Goal: Answer question/provide support

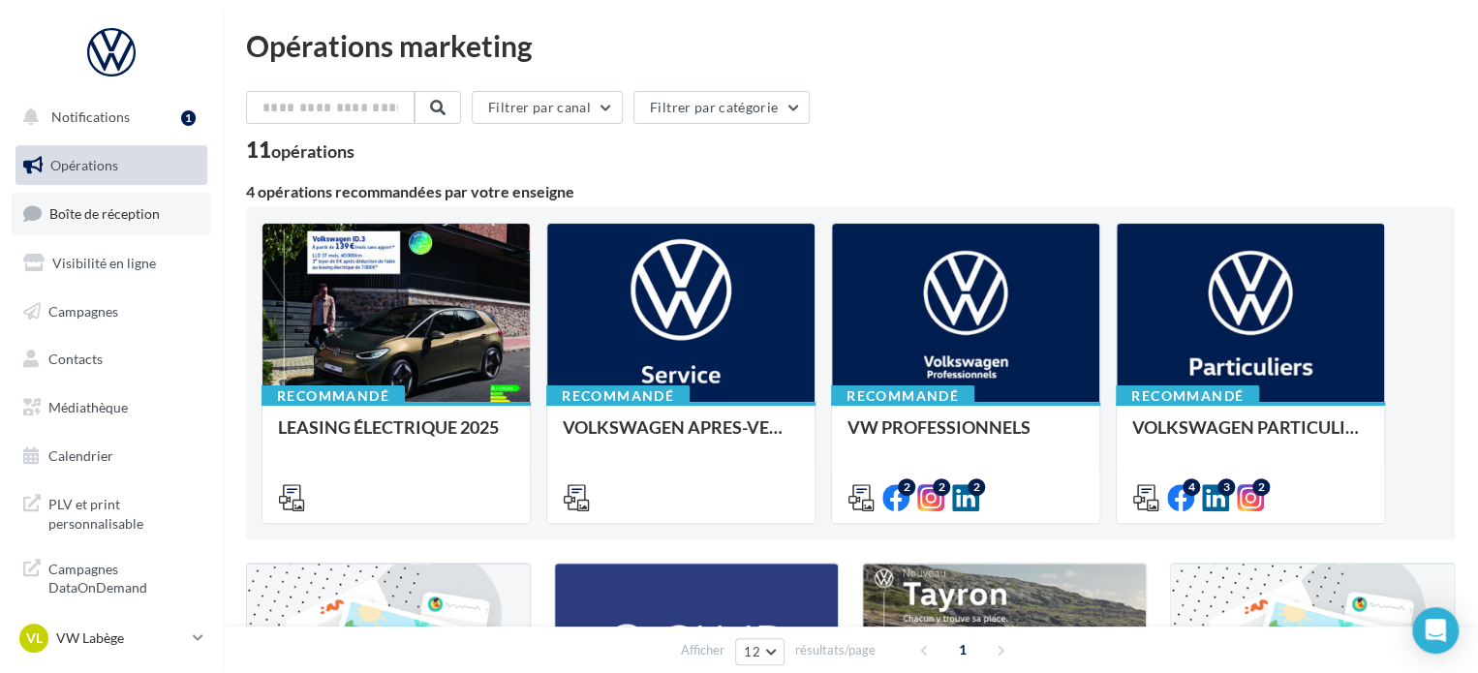
click at [147, 224] on link "Boîte de réception" at bounding box center [111, 214] width 199 height 42
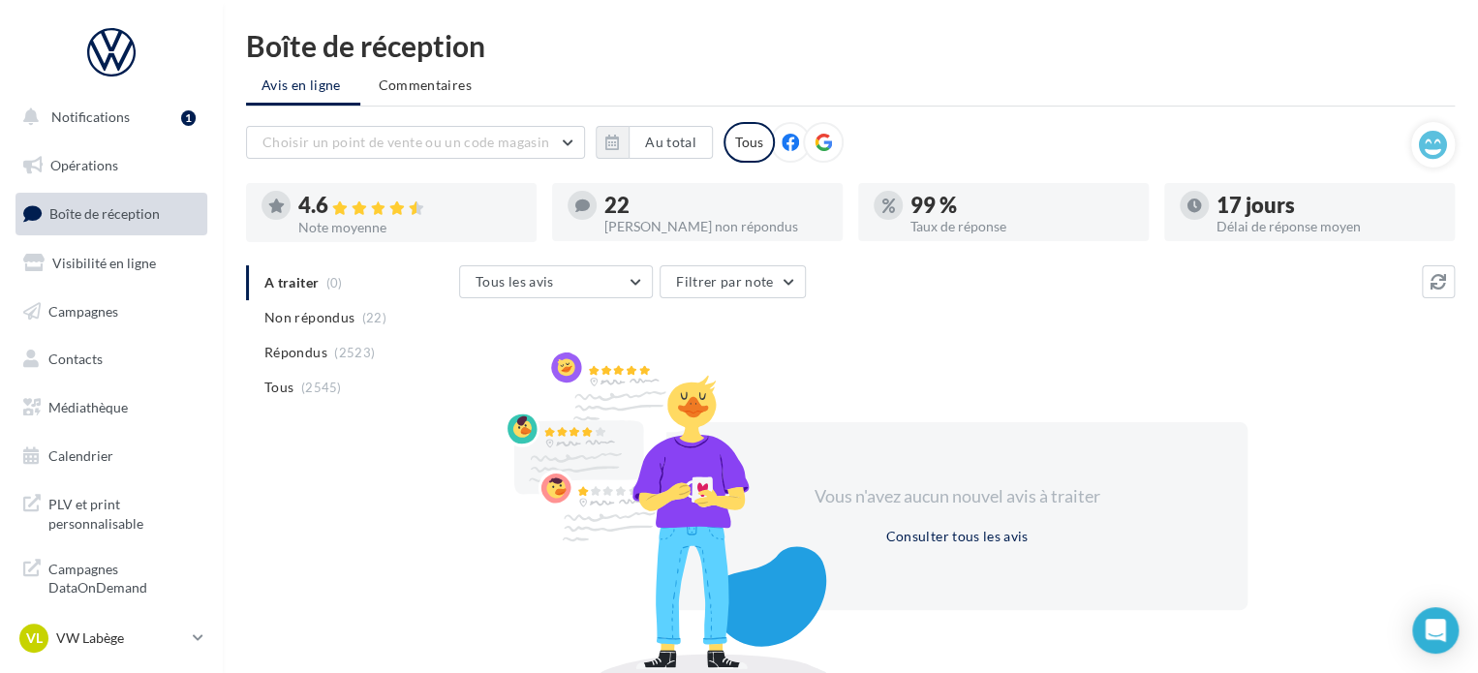
click at [314, 343] on span "Répondus" at bounding box center [295, 352] width 63 height 19
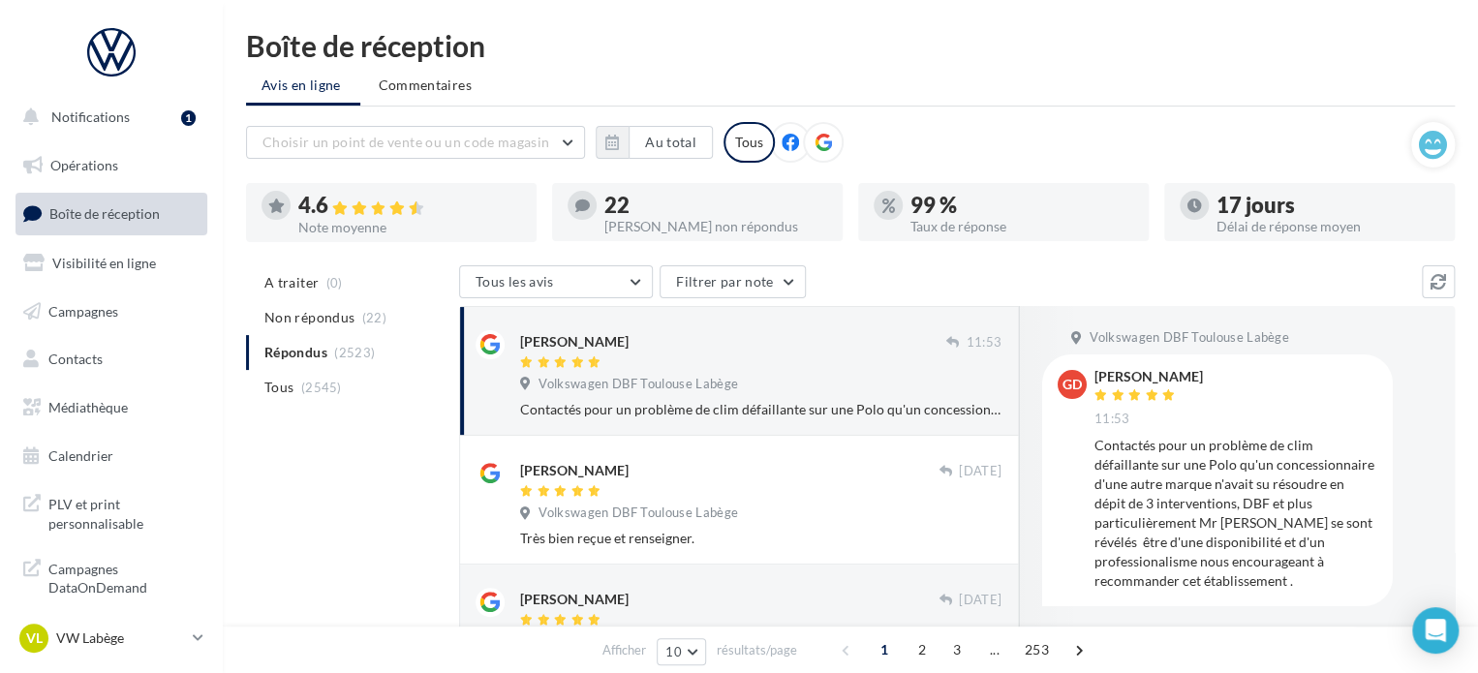
scroll to position [97, 0]
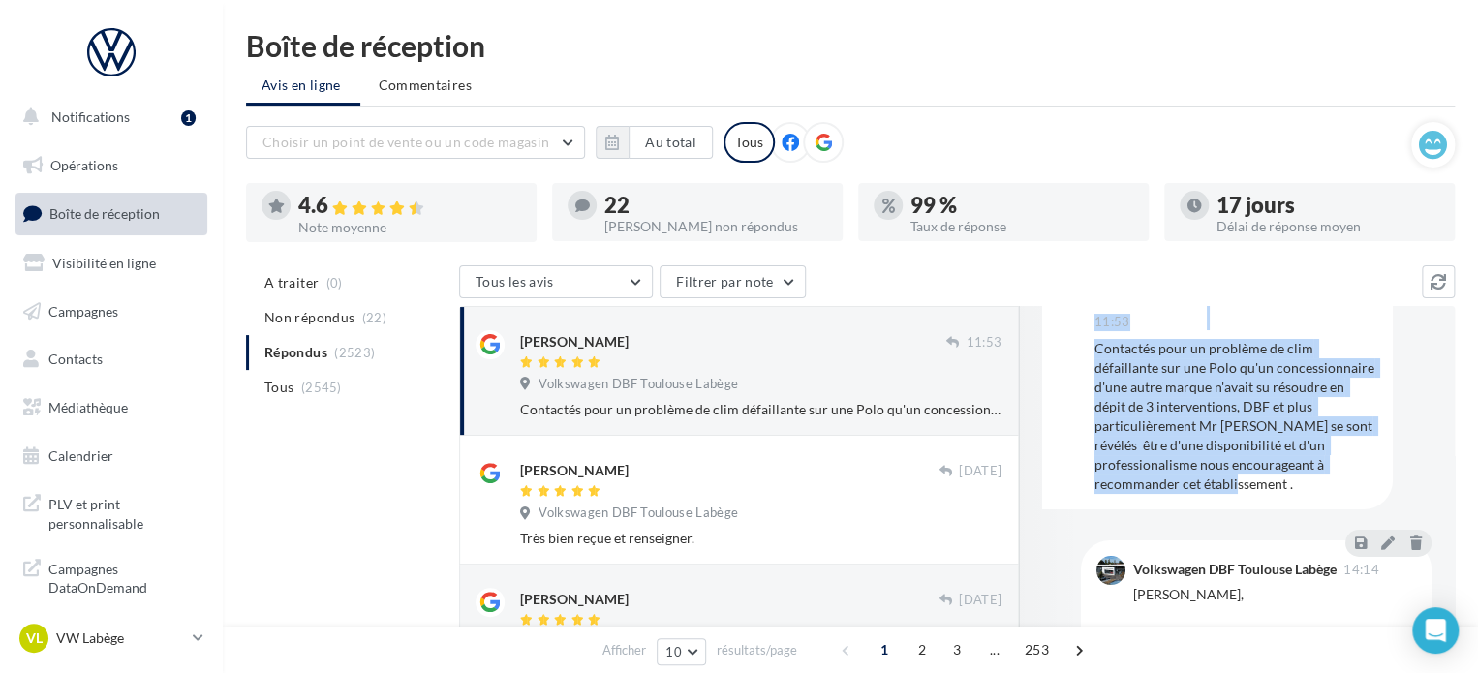
drag, startPoint x: 1294, startPoint y: 490, endPoint x: 1088, endPoint y: 351, distance: 248.2
click at [1083, 345] on div "GD [PERSON_NAME] 11:53 Contactés pour un problème de clim défaillante sur une P…" at bounding box center [1217, 383] width 320 height 220
click at [1112, 393] on div "Contactés pour un problème de clim défaillante sur une Polo qu'un concessionnai…" at bounding box center [1235, 416] width 283 height 155
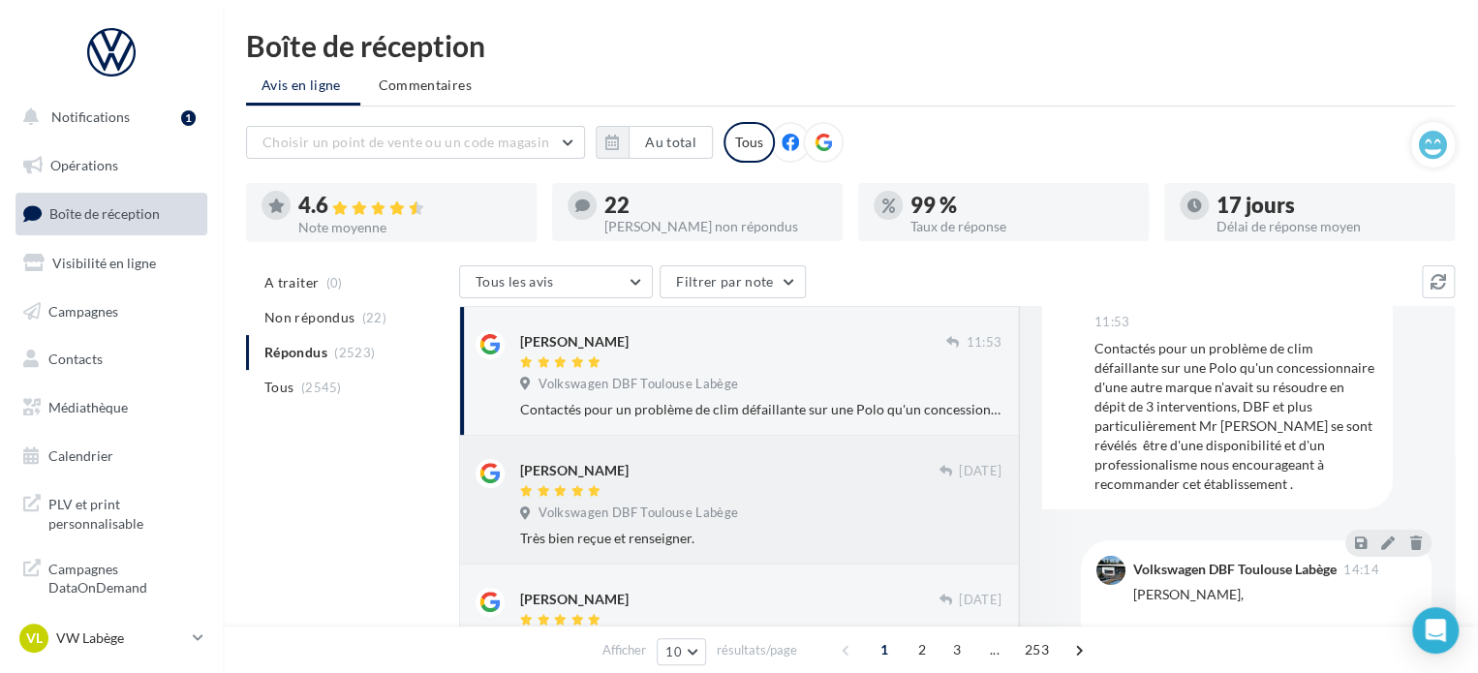
click at [784, 481] on div "[PERSON_NAME]" at bounding box center [729, 479] width 418 height 41
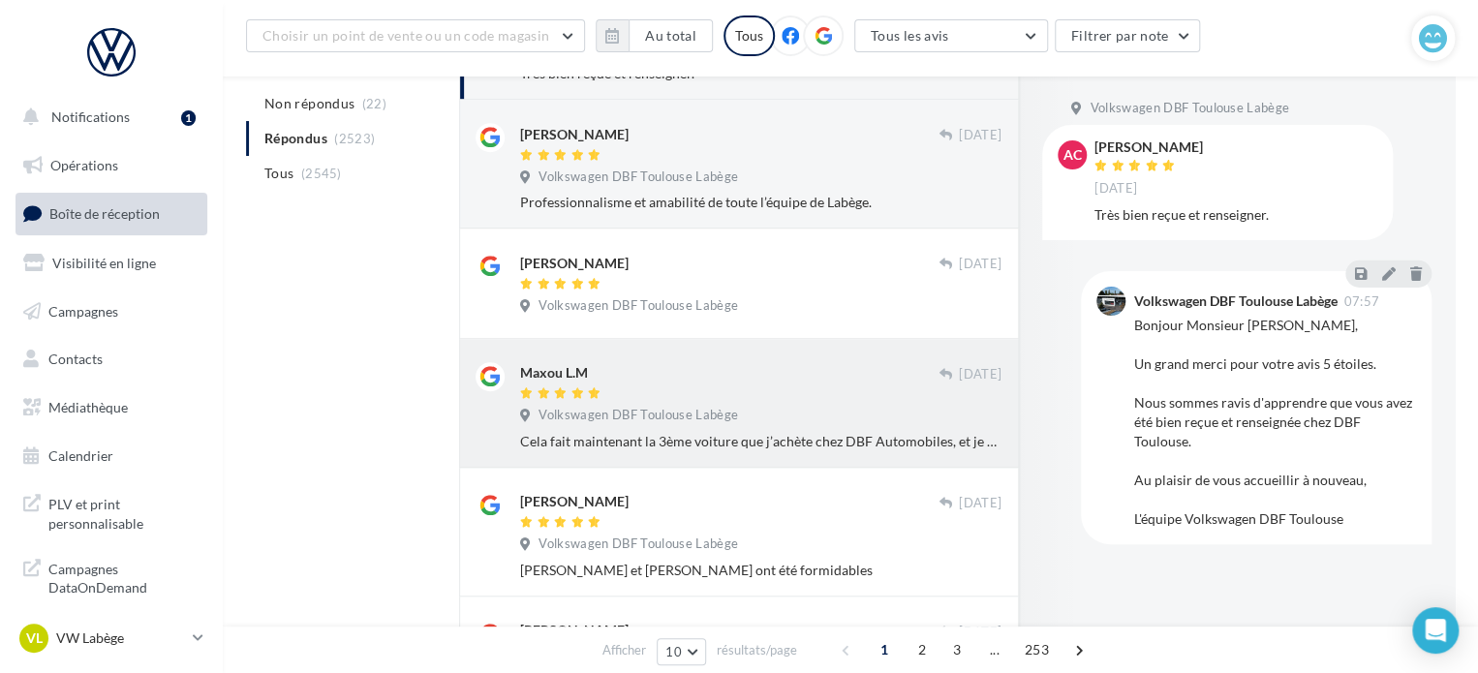
scroll to position [484, 0]
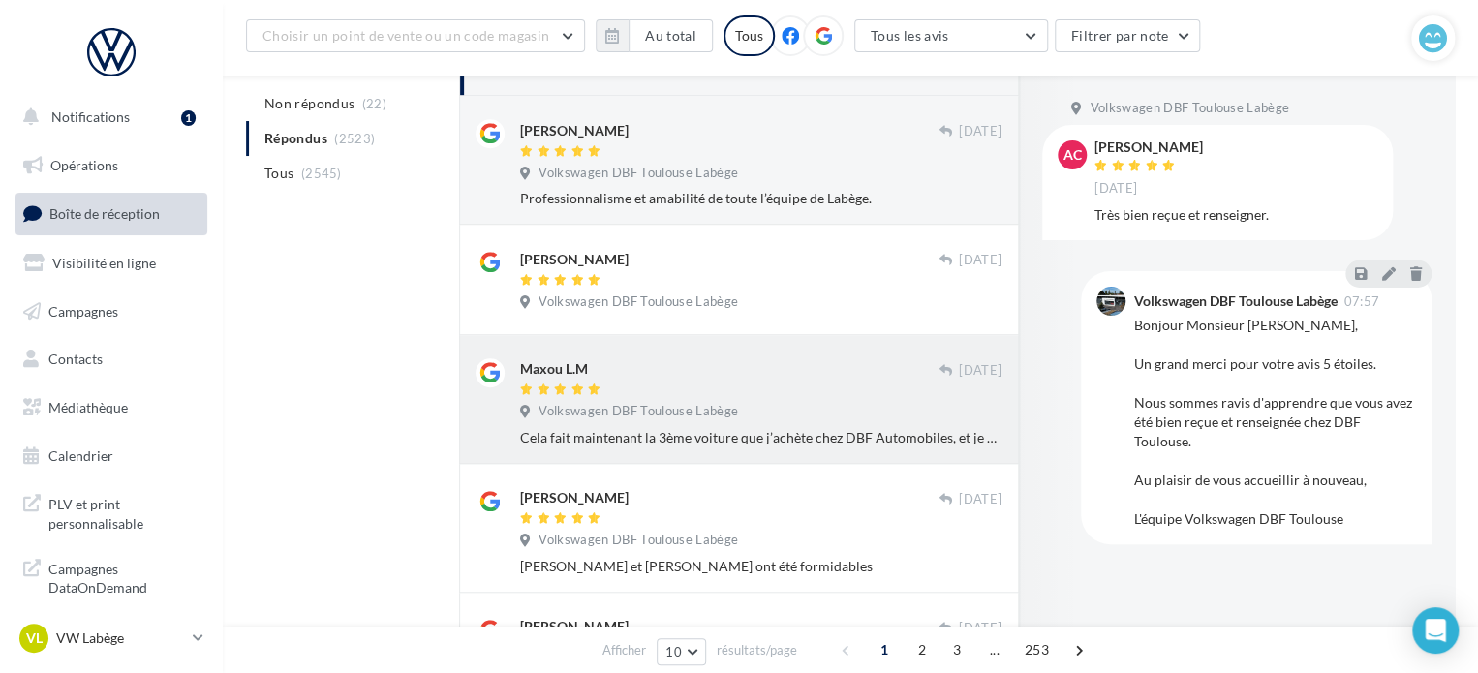
click at [808, 382] on div at bounding box center [729, 390] width 418 height 16
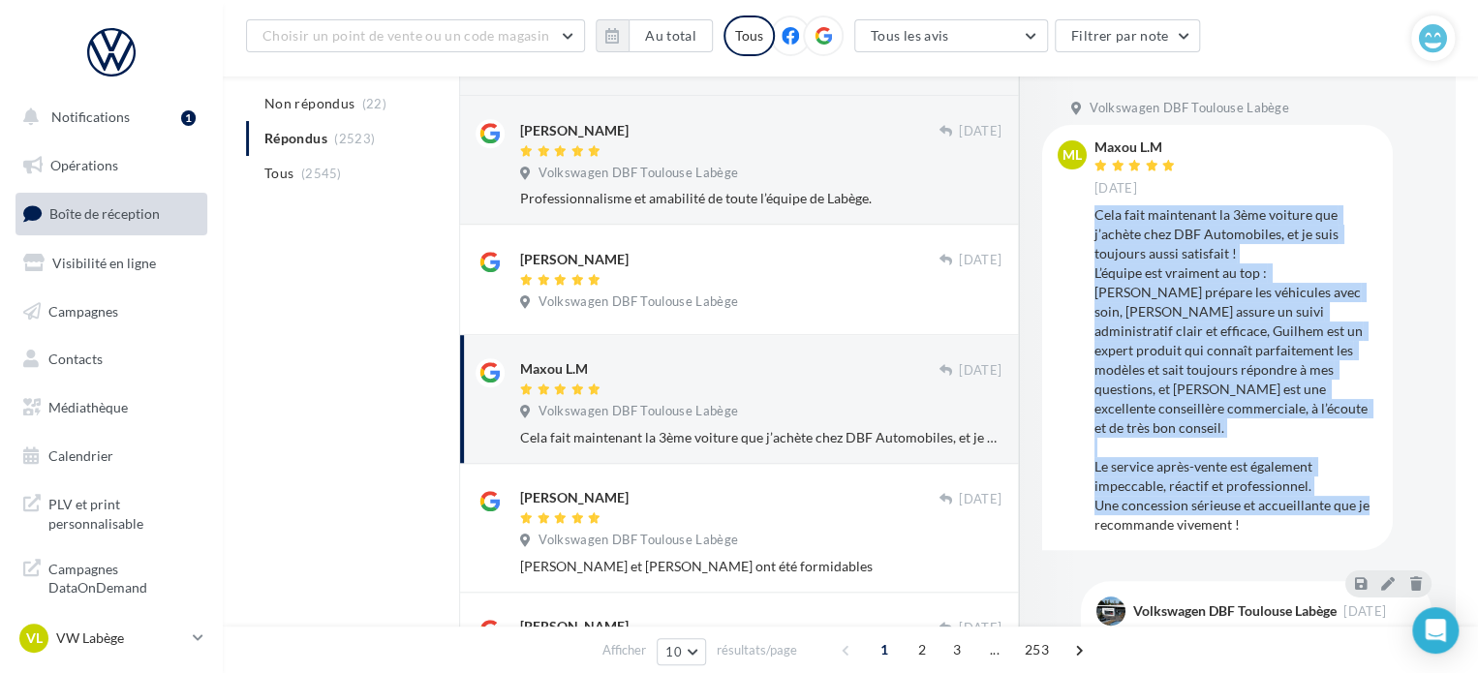
drag, startPoint x: 1255, startPoint y: 508, endPoint x: 1144, endPoint y: 260, distance: 272.6
click at [1089, 224] on div "ML Maxou L.M [DATE] Cela fait maintenant la 3ème voiture que j’achète chez DBF …" at bounding box center [1217, 337] width 320 height 394
copy div "Cela fait maintenant la 3ème voiture que j’achète chez DBF Automobiles, et je s…"
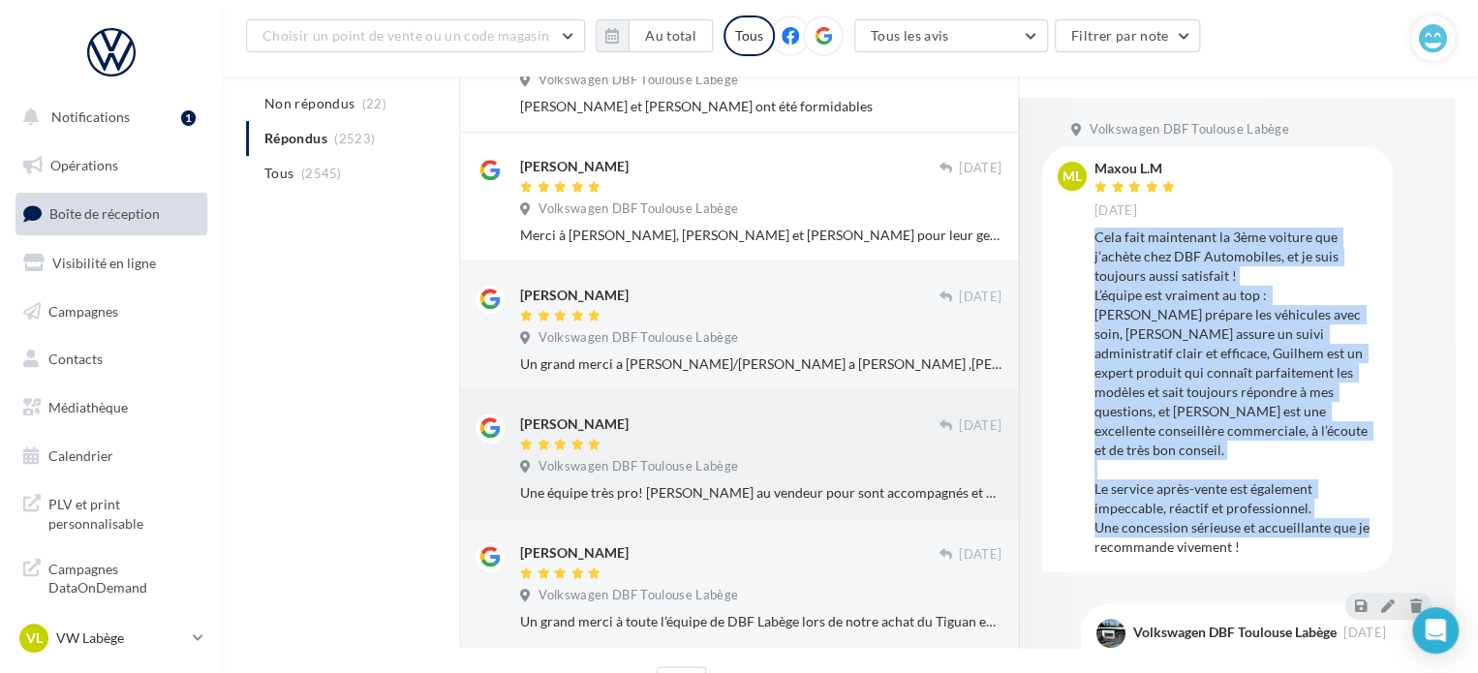
scroll to position [1055, 0]
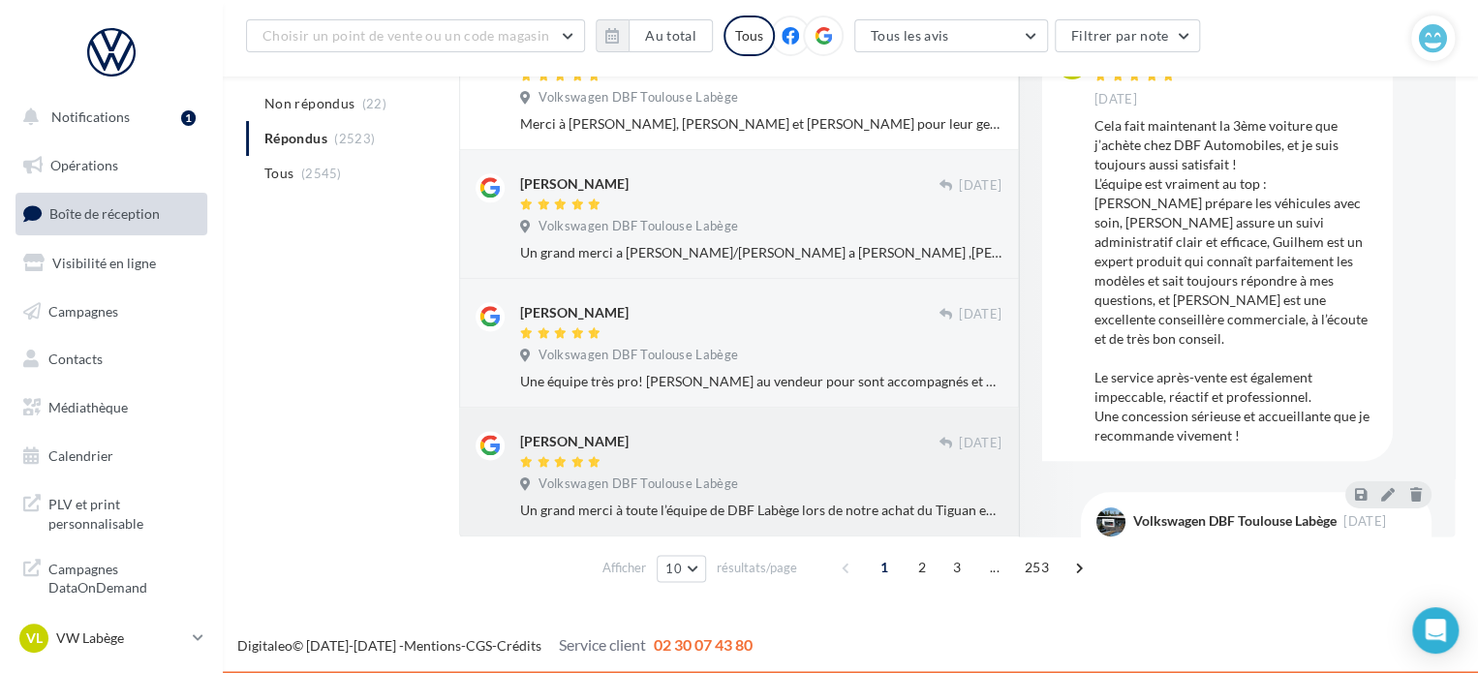
click at [803, 468] on div at bounding box center [729, 463] width 418 height 16
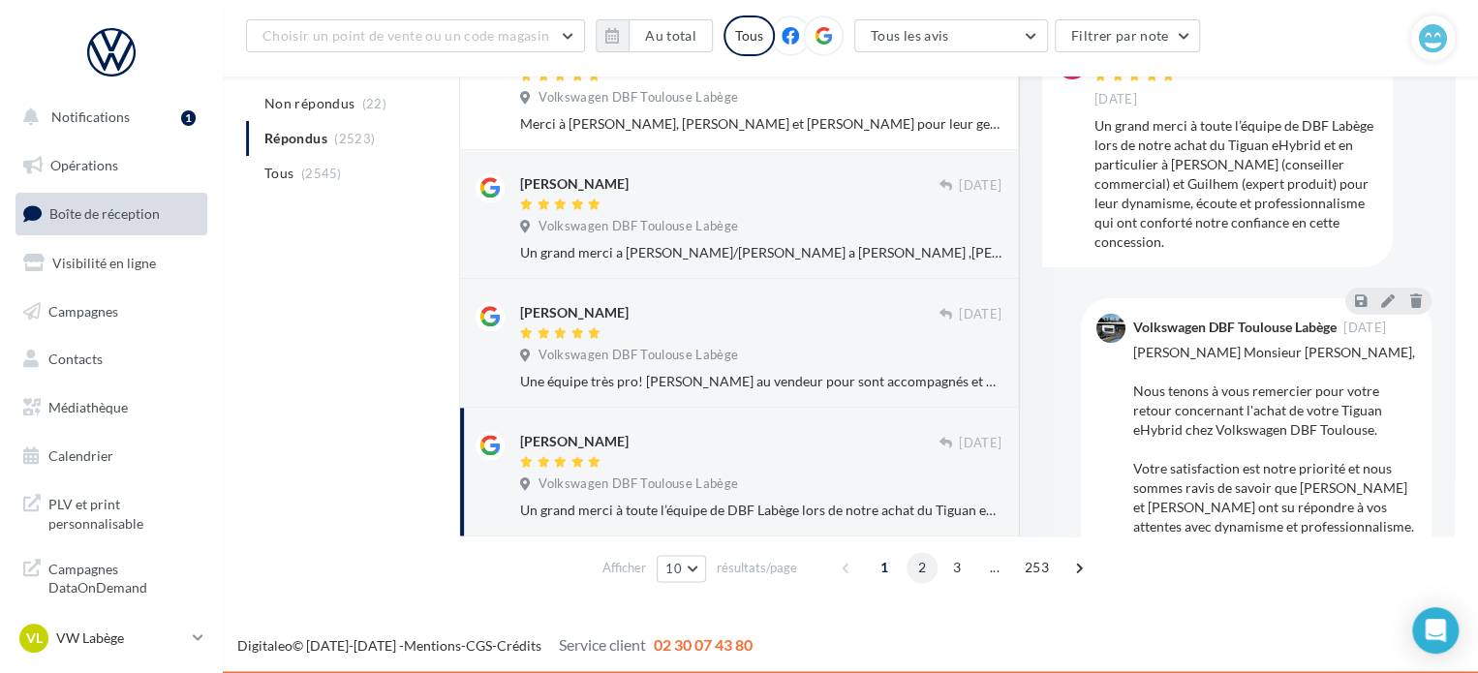
click at [922, 567] on span "2" at bounding box center [921, 567] width 31 height 31
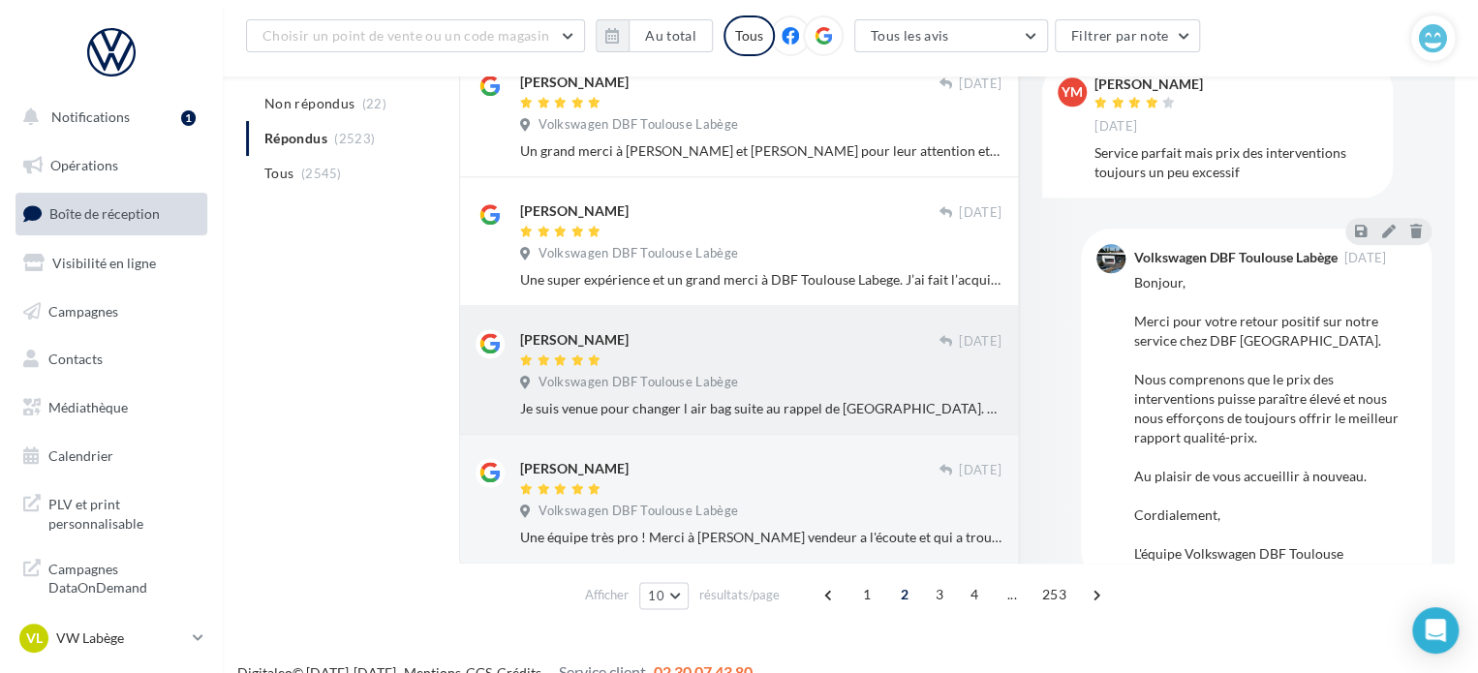
click at [827, 369] on div at bounding box center [729, 361] width 418 height 16
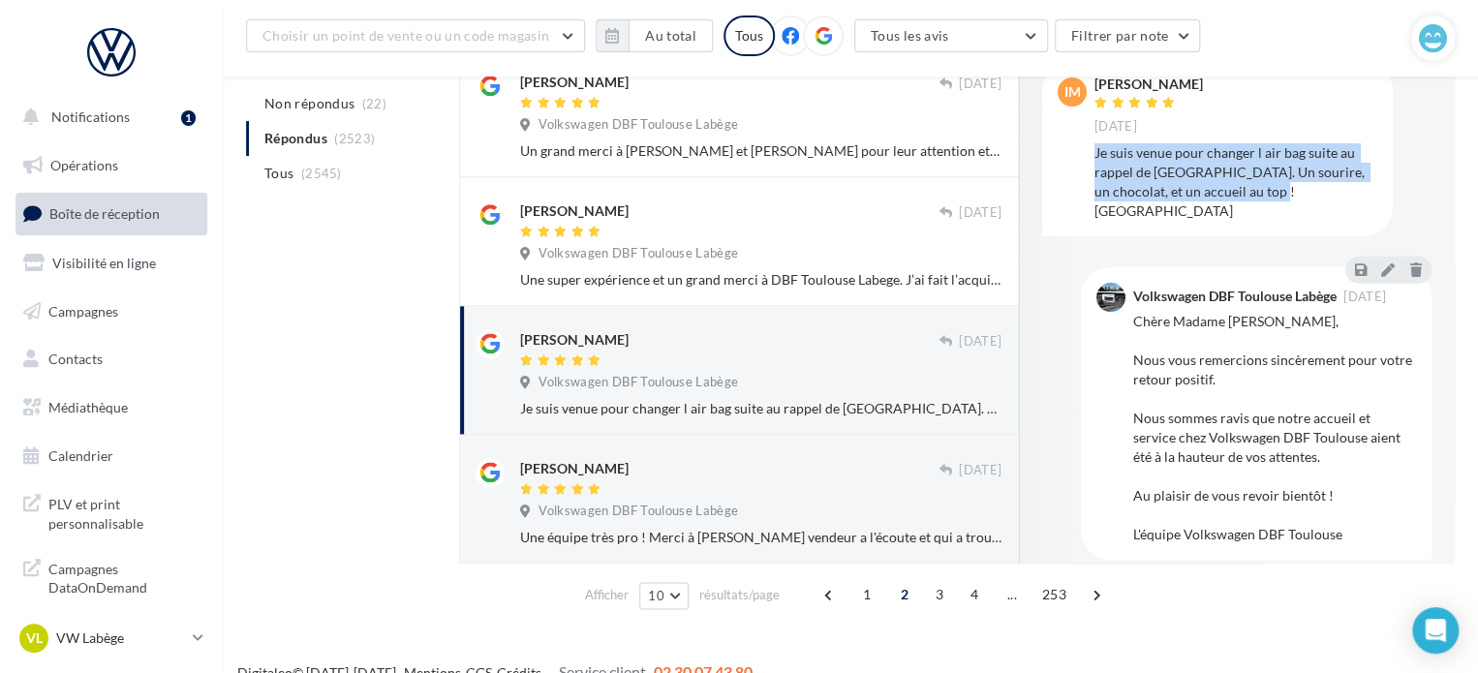
drag, startPoint x: 1258, startPoint y: 195, endPoint x: 1096, endPoint y: 156, distance: 166.3
click at [1096, 156] on div "Je suis venue pour changer l air bag suite au rappel de [GEOGRAPHIC_DATA]. Un s…" at bounding box center [1235, 181] width 283 height 77
copy div "Je suis venue pour changer l air bag suite au rappel de [GEOGRAPHIC_DATA]. Un s…"
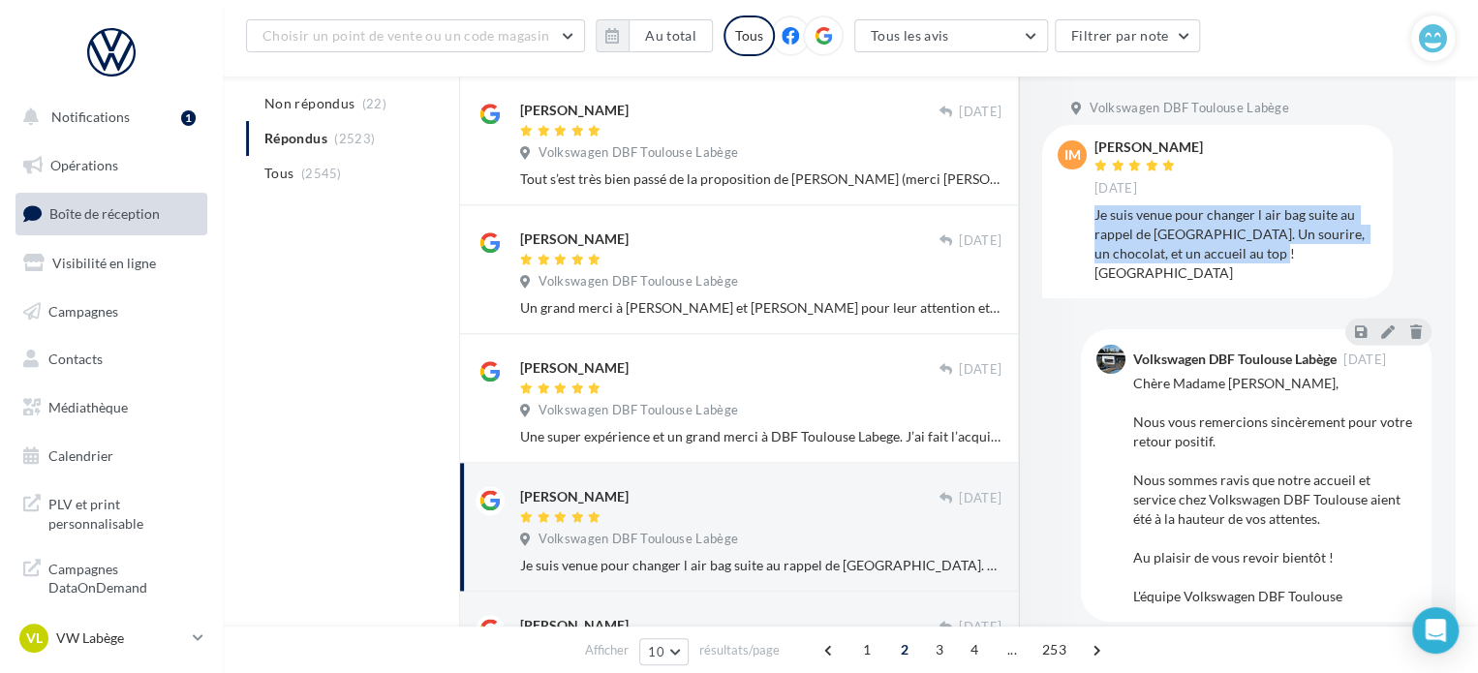
scroll to position [862, 0]
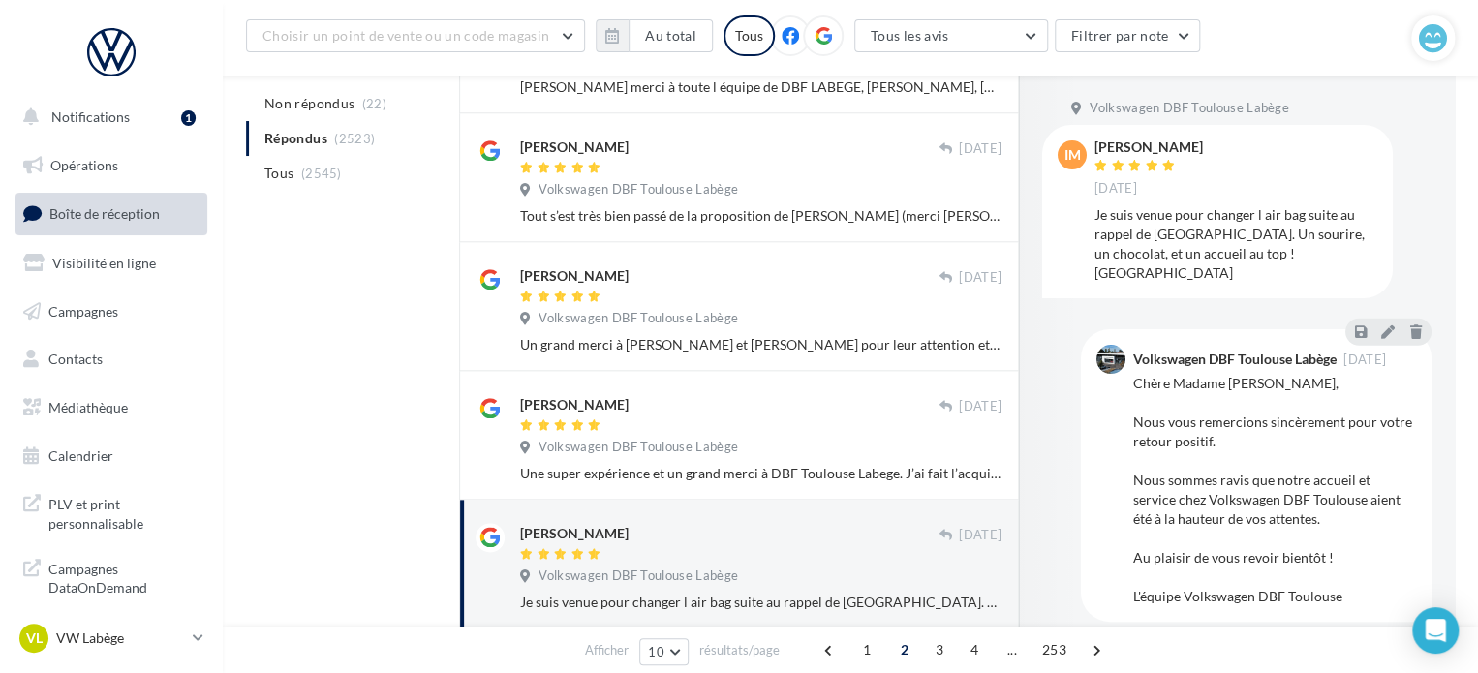
click at [1217, 144] on div "[PERSON_NAME] [DATE]" at bounding box center [1235, 168] width 283 height 57
drag, startPoint x: 1217, startPoint y: 144, endPoint x: 1096, endPoint y: 144, distance: 121.0
click at [1096, 144] on div "[PERSON_NAME] [DATE]" at bounding box center [1235, 168] width 283 height 57
click at [1092, 150] on div "IM [PERSON_NAME] [DATE] Je suis venue pour changer l air bag suite au rappel de…" at bounding box center [1217, 211] width 320 height 142
drag, startPoint x: 1096, startPoint y: 145, endPoint x: 1199, endPoint y: 147, distance: 102.7
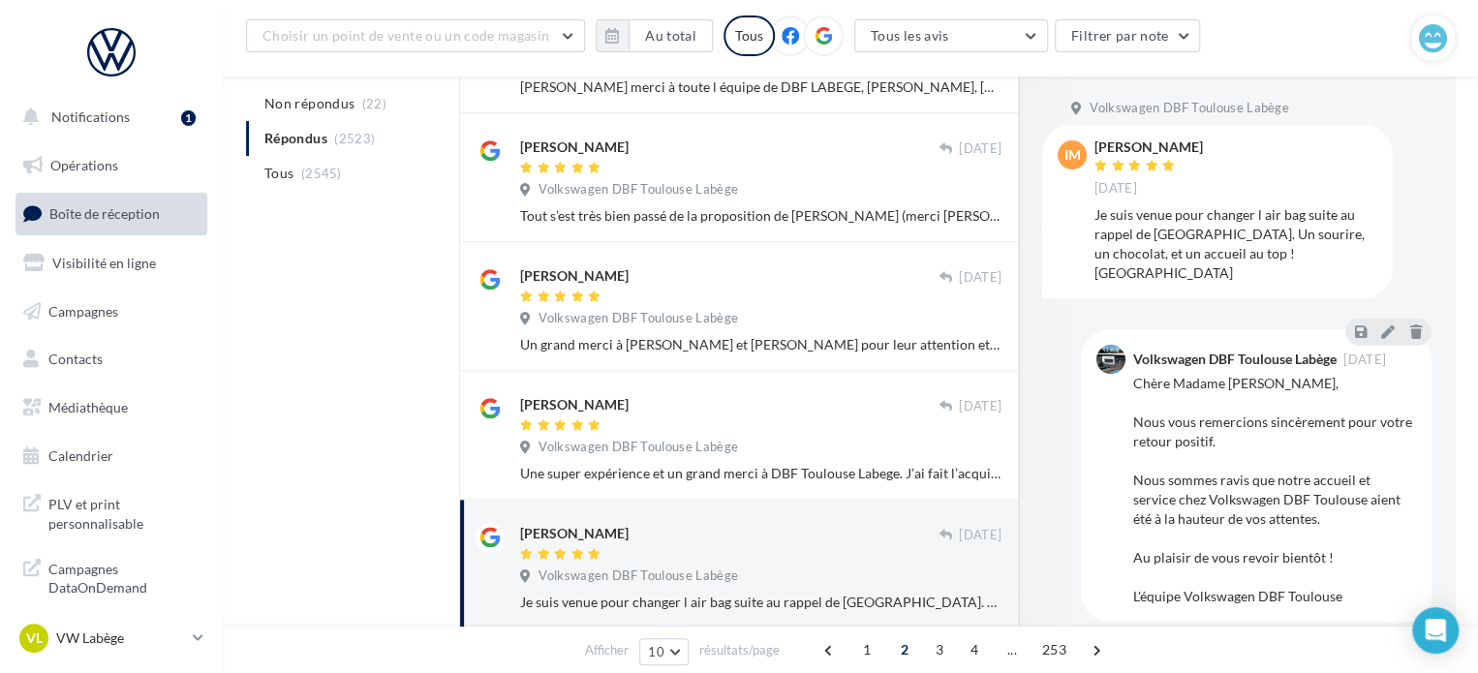
click at [1199, 147] on div "[PERSON_NAME]" at bounding box center [1148, 147] width 108 height 14
copy div "[PERSON_NAME]"
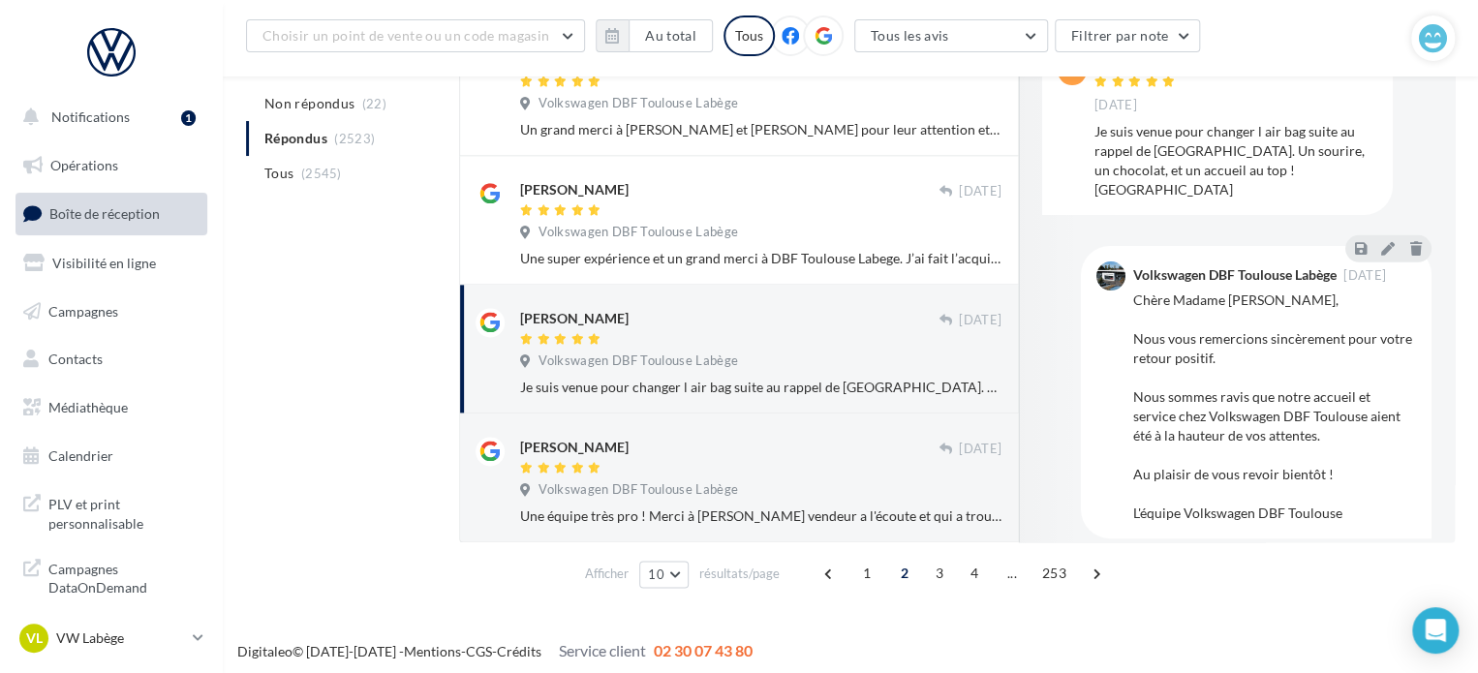
scroll to position [1083, 0]
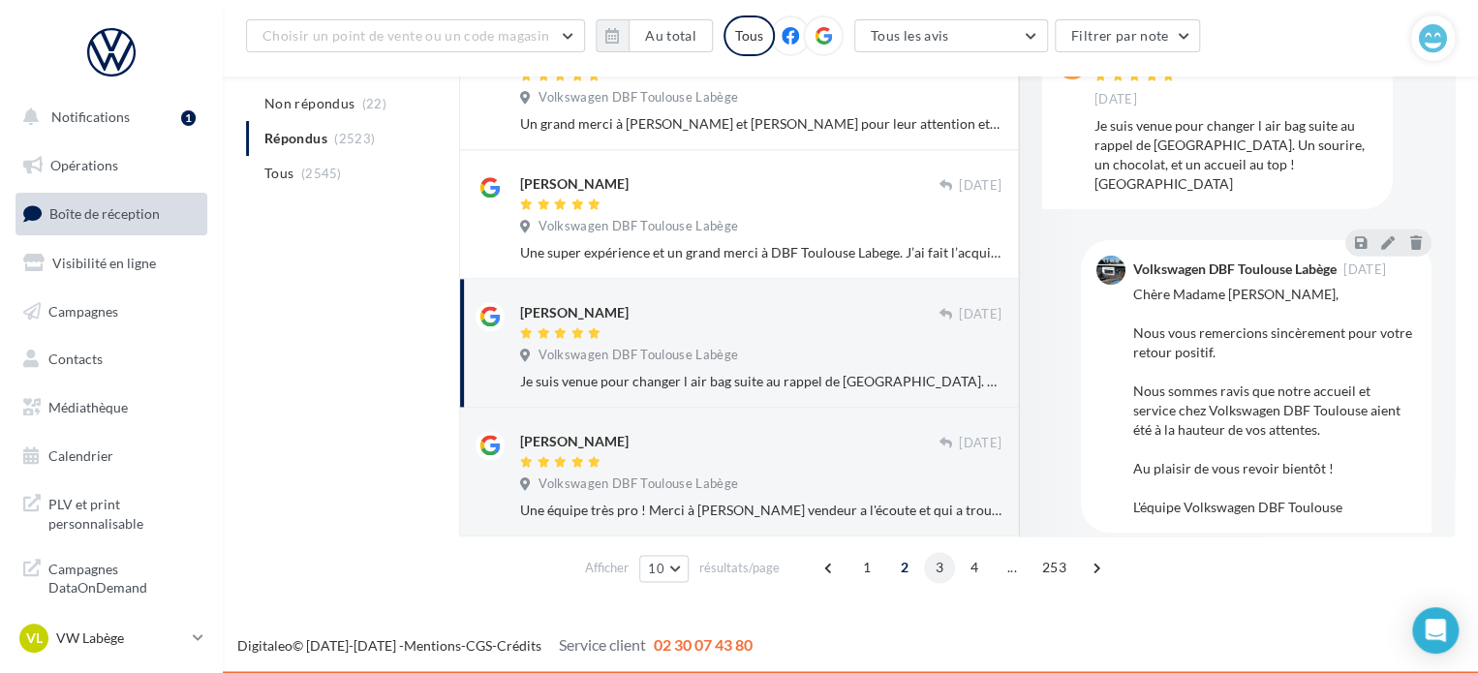
click at [936, 565] on span "3" at bounding box center [939, 567] width 31 height 31
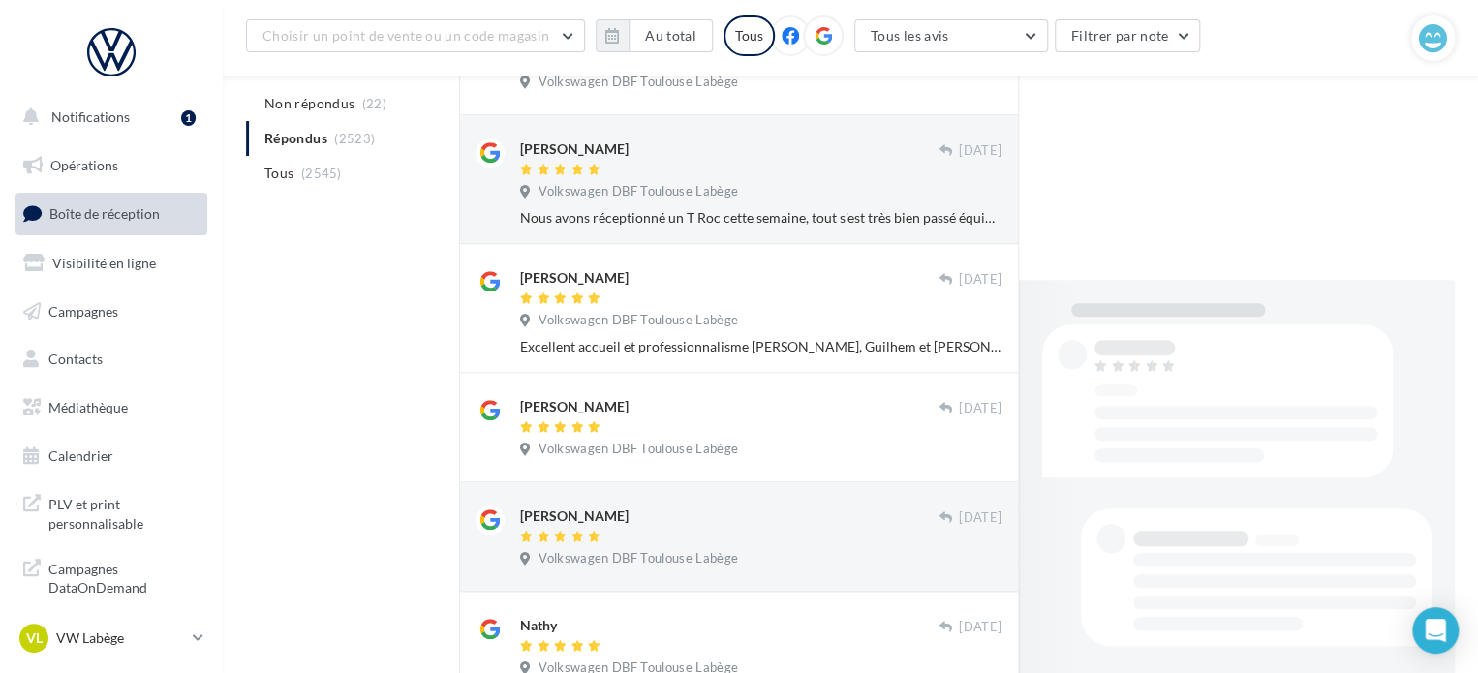
scroll to position [997, 0]
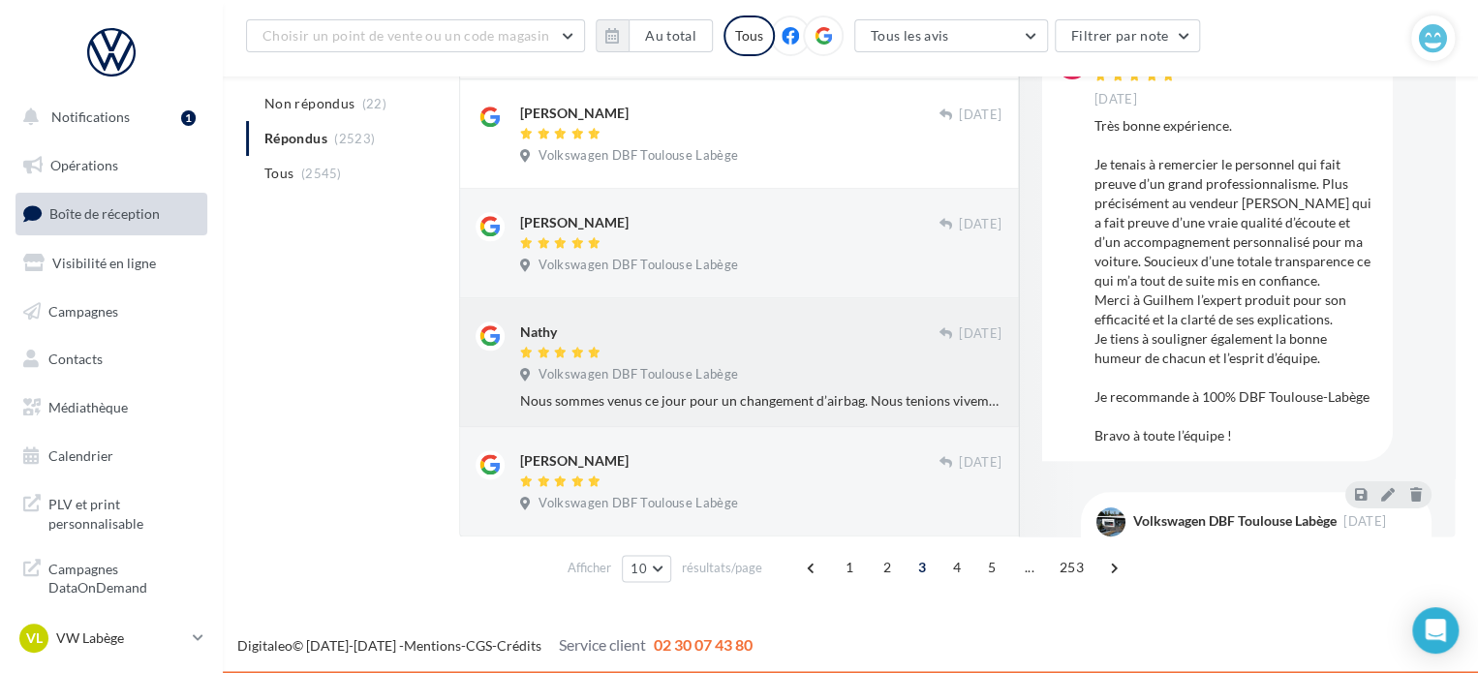
click at [841, 333] on div "Nathy" at bounding box center [729, 331] width 418 height 20
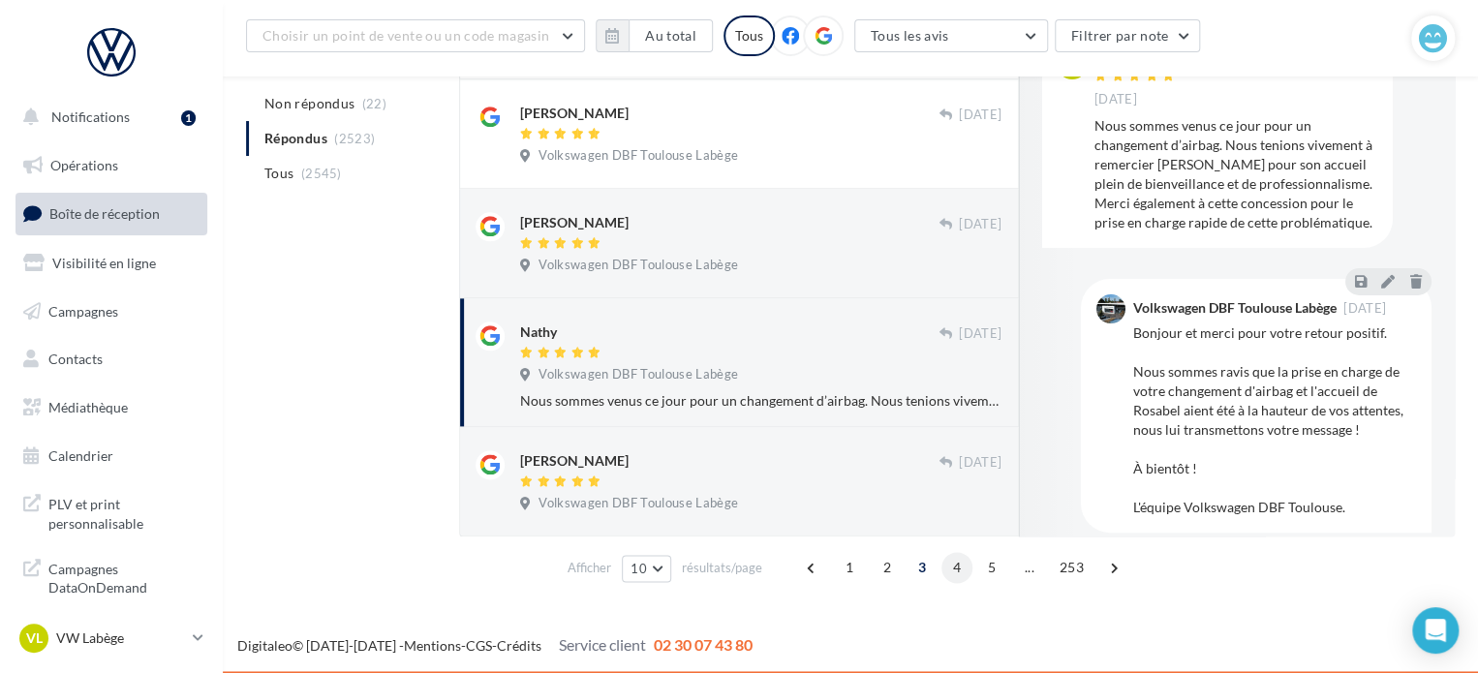
click at [955, 561] on span "4" at bounding box center [956, 567] width 31 height 31
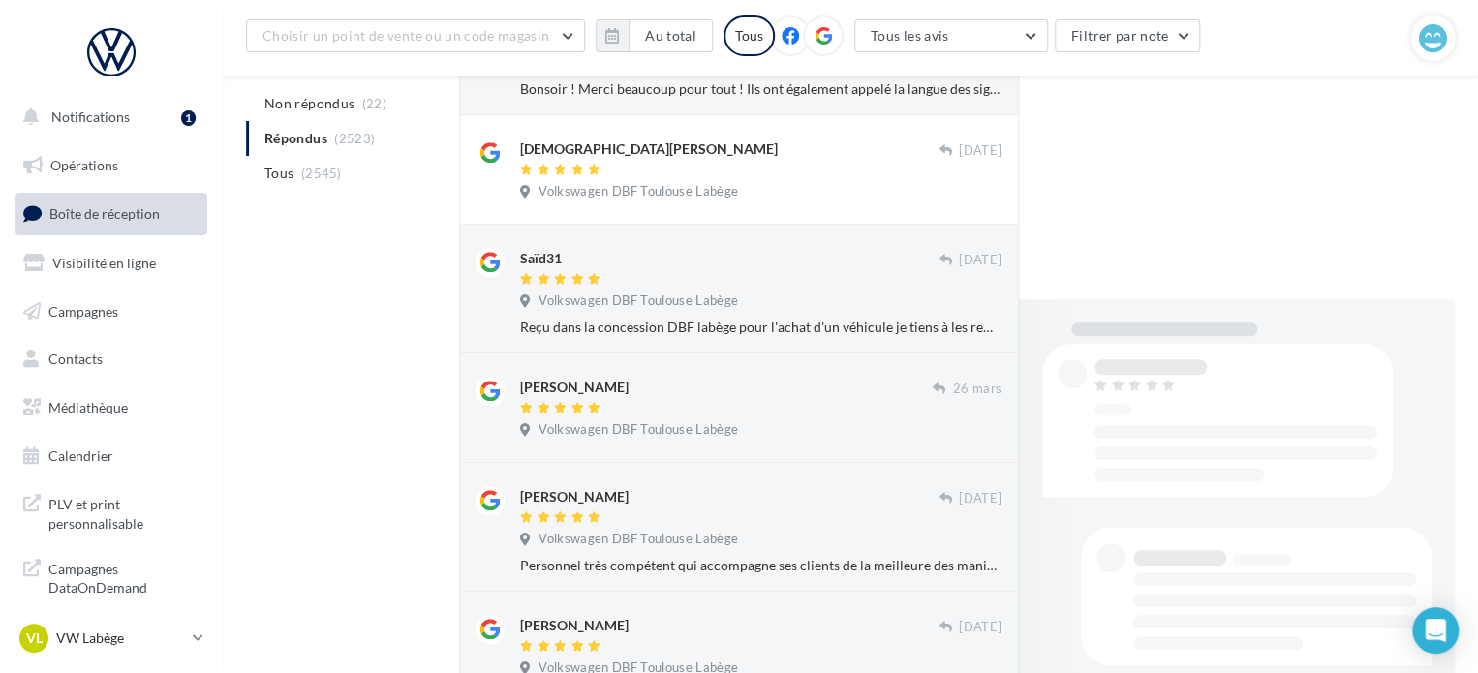
scroll to position [1017, 0]
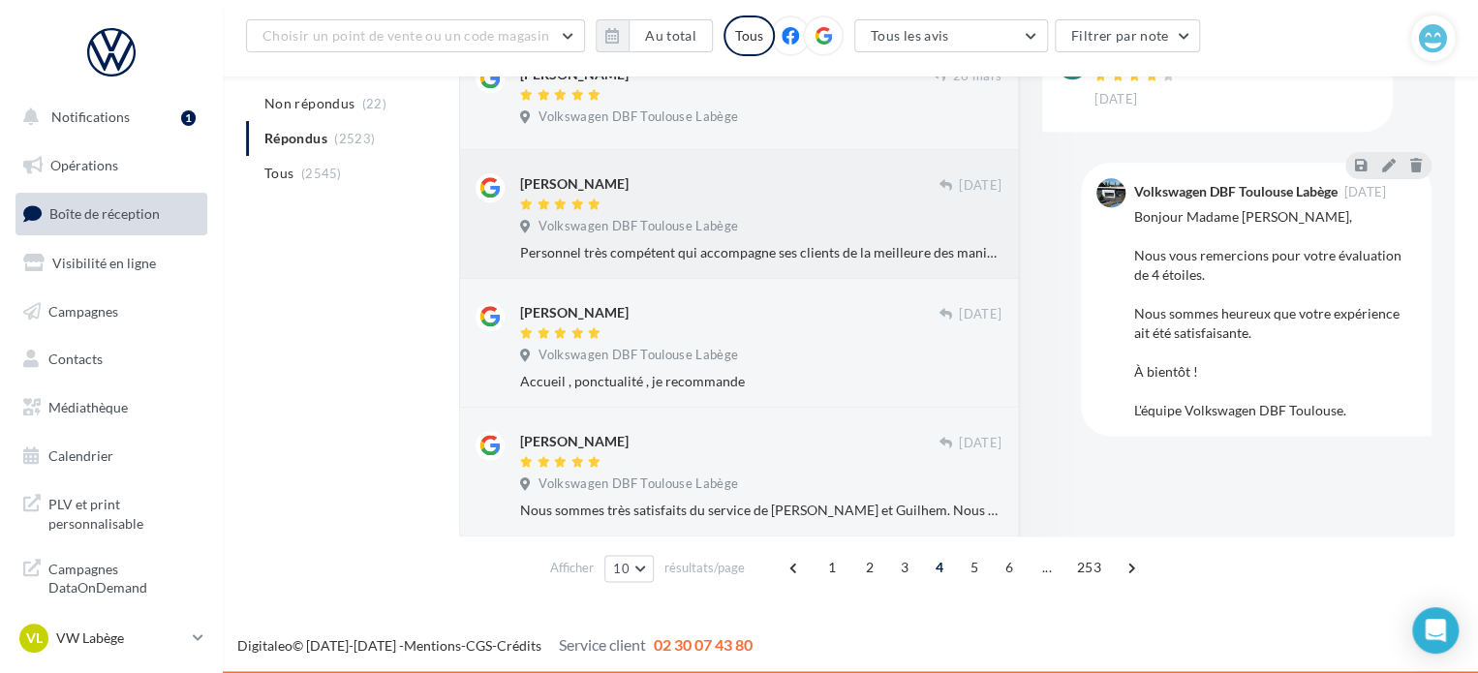
click at [871, 224] on div "Volkswagen DBF Toulouse Labège" at bounding box center [760, 228] width 481 height 21
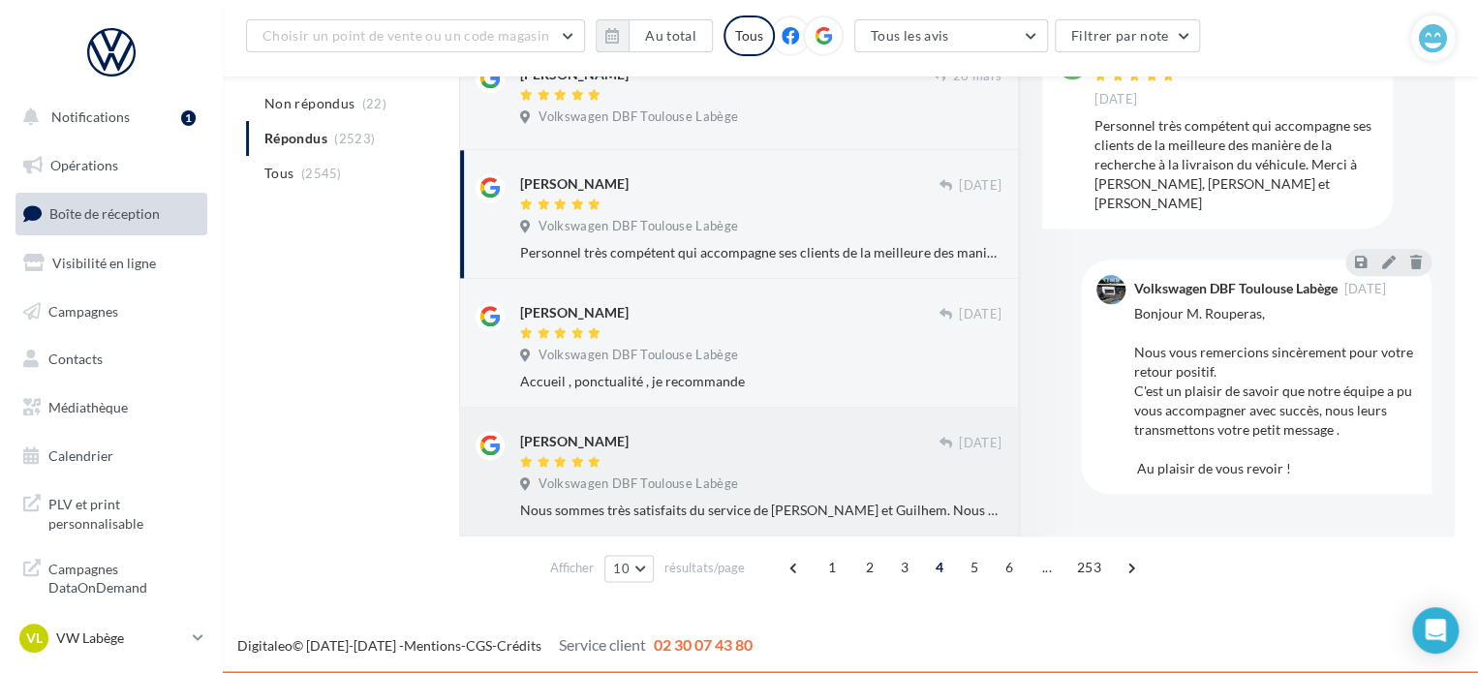
click at [725, 436] on div "[PERSON_NAME]" at bounding box center [729, 441] width 418 height 20
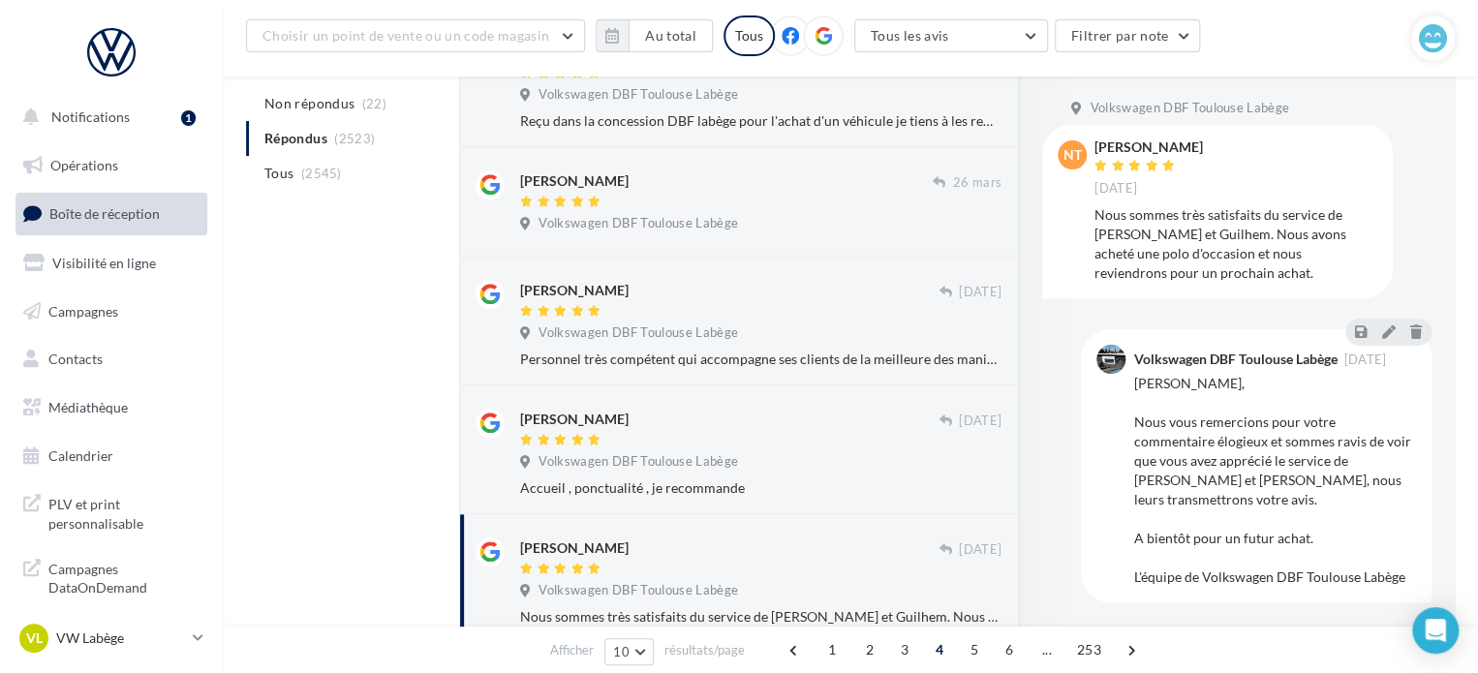
scroll to position [726, 0]
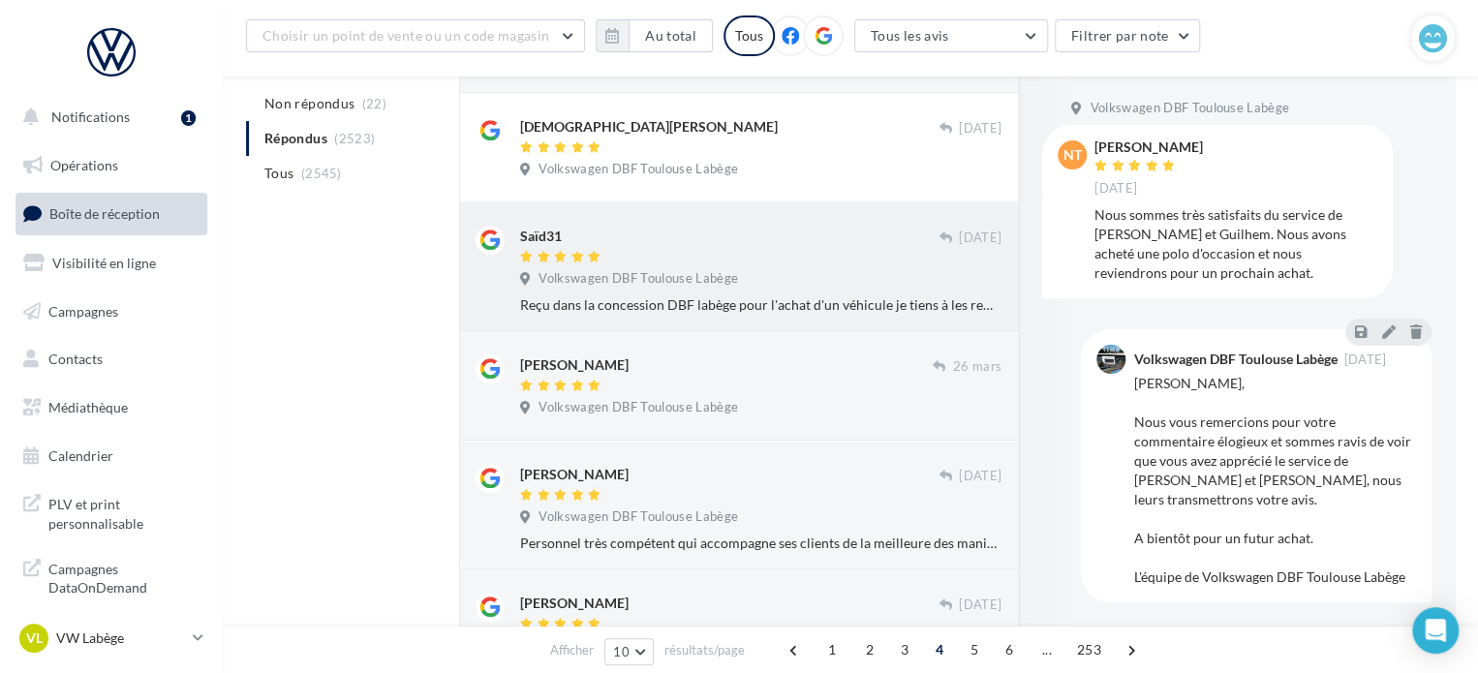
click at [797, 260] on div at bounding box center [729, 258] width 418 height 16
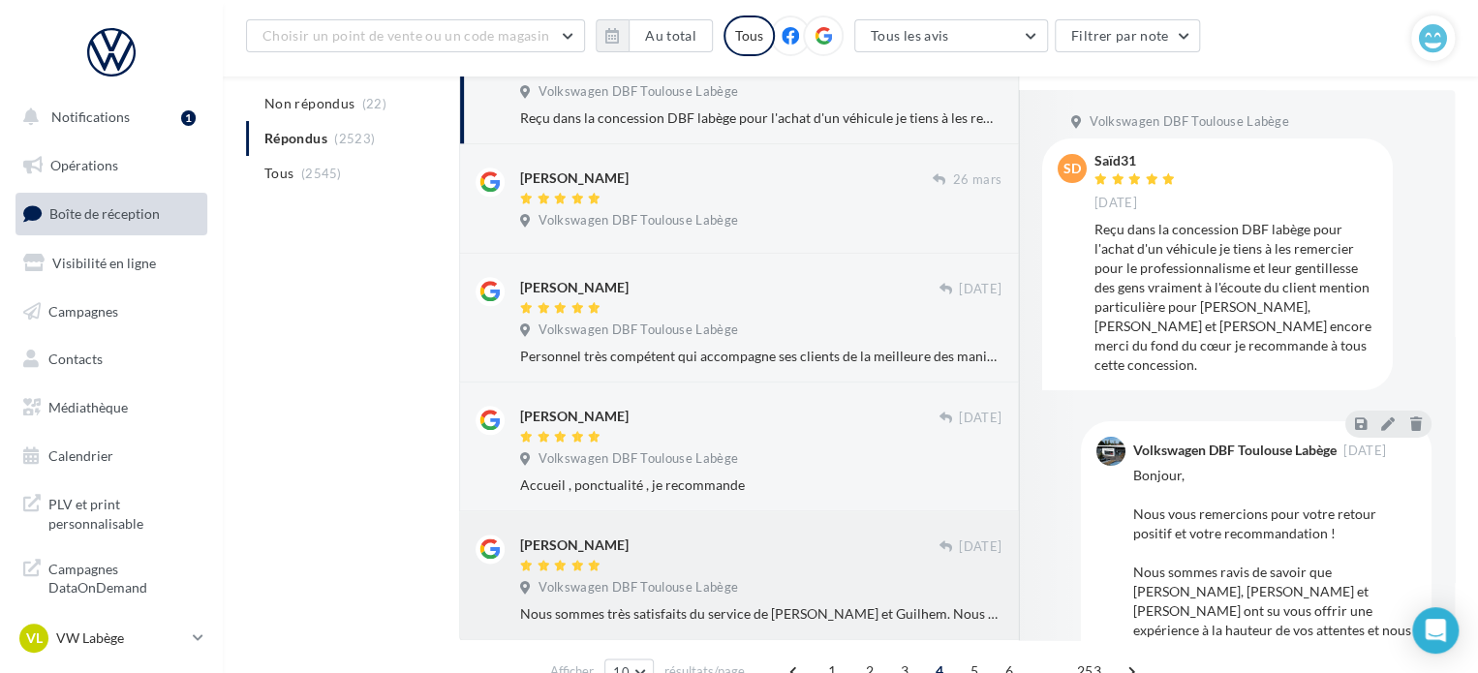
scroll to position [1017, 0]
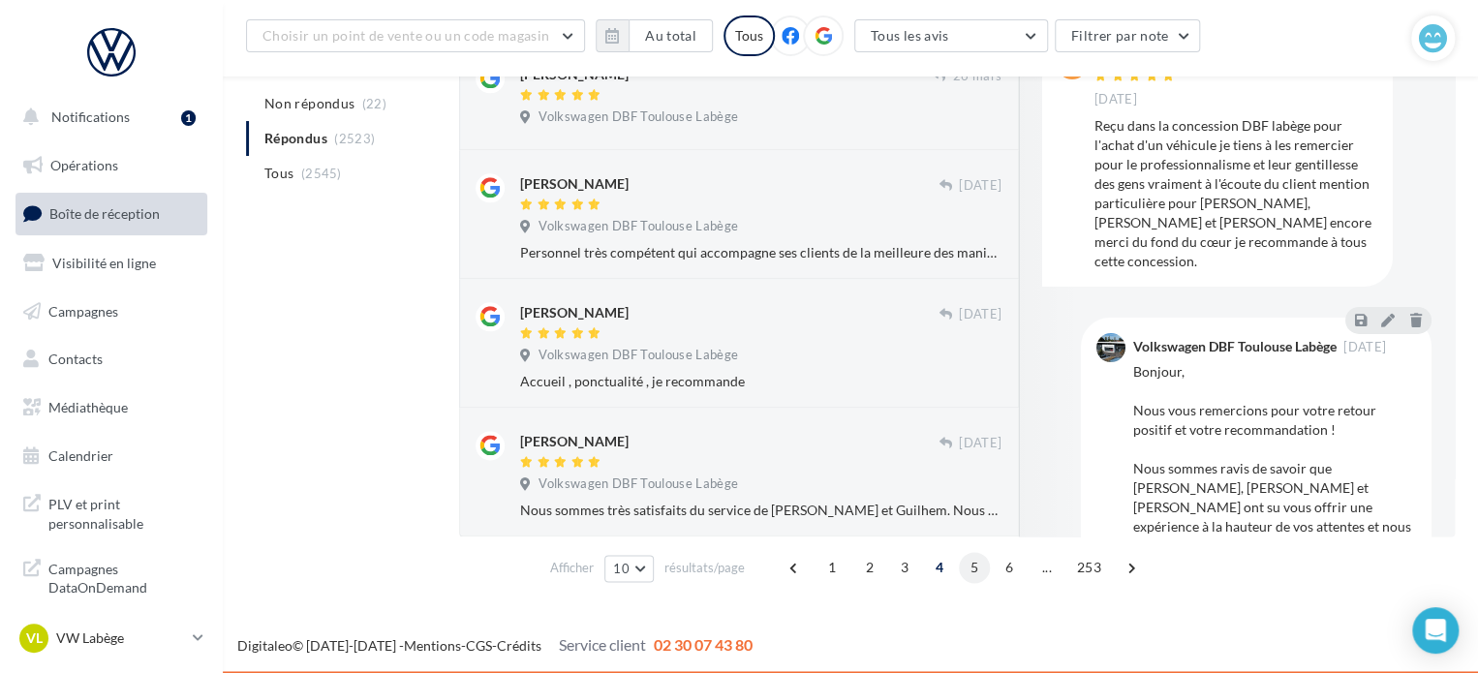
click at [976, 566] on span "5" at bounding box center [974, 567] width 31 height 31
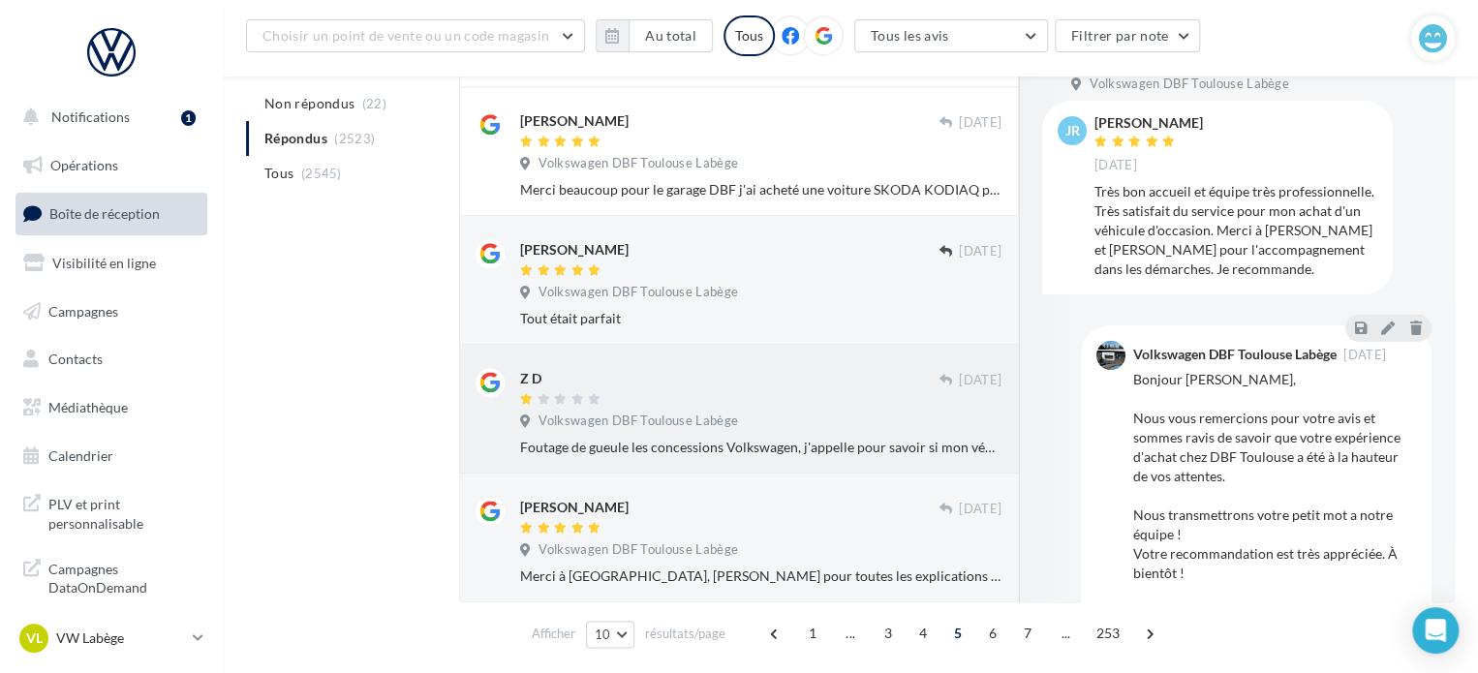
click at [776, 360] on div "Z D [DATE] Volkswagen DBF Toulouse Labège" at bounding box center [738, 408] width 527 height 97
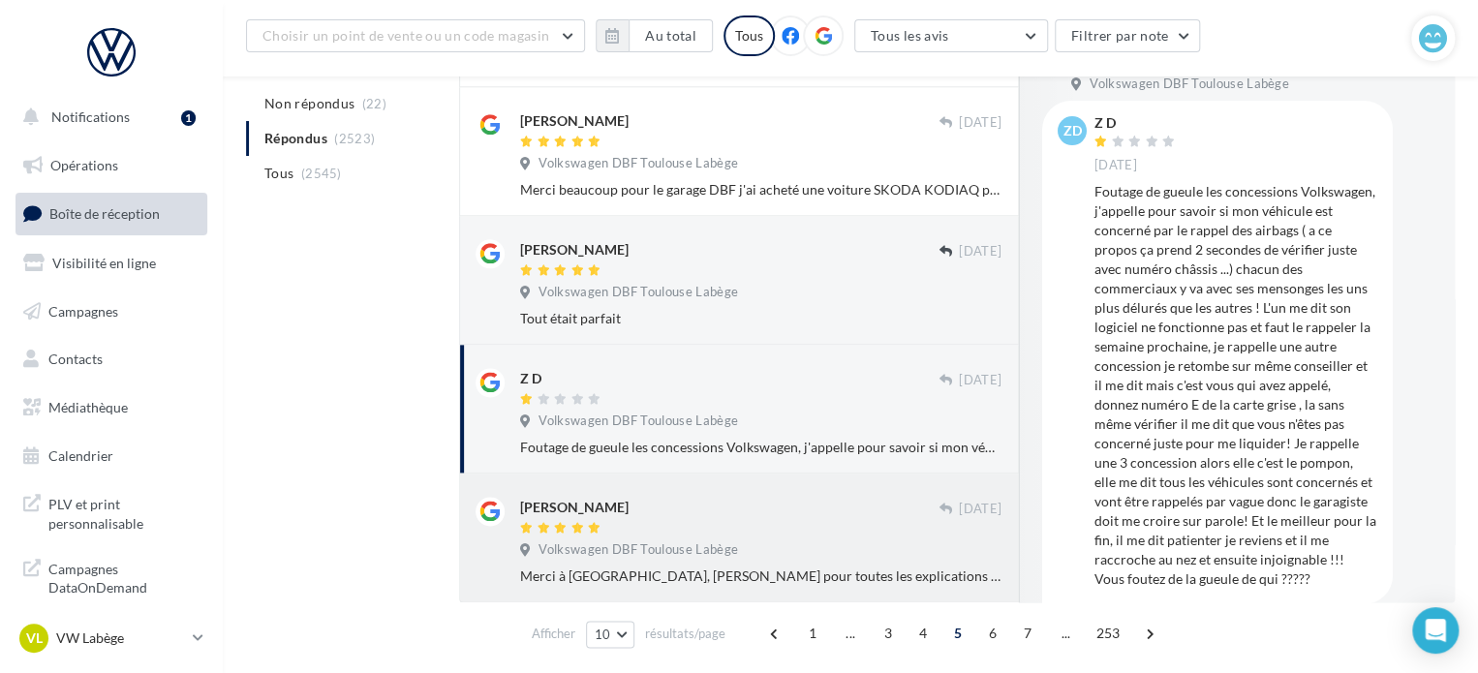
scroll to position [1083, 0]
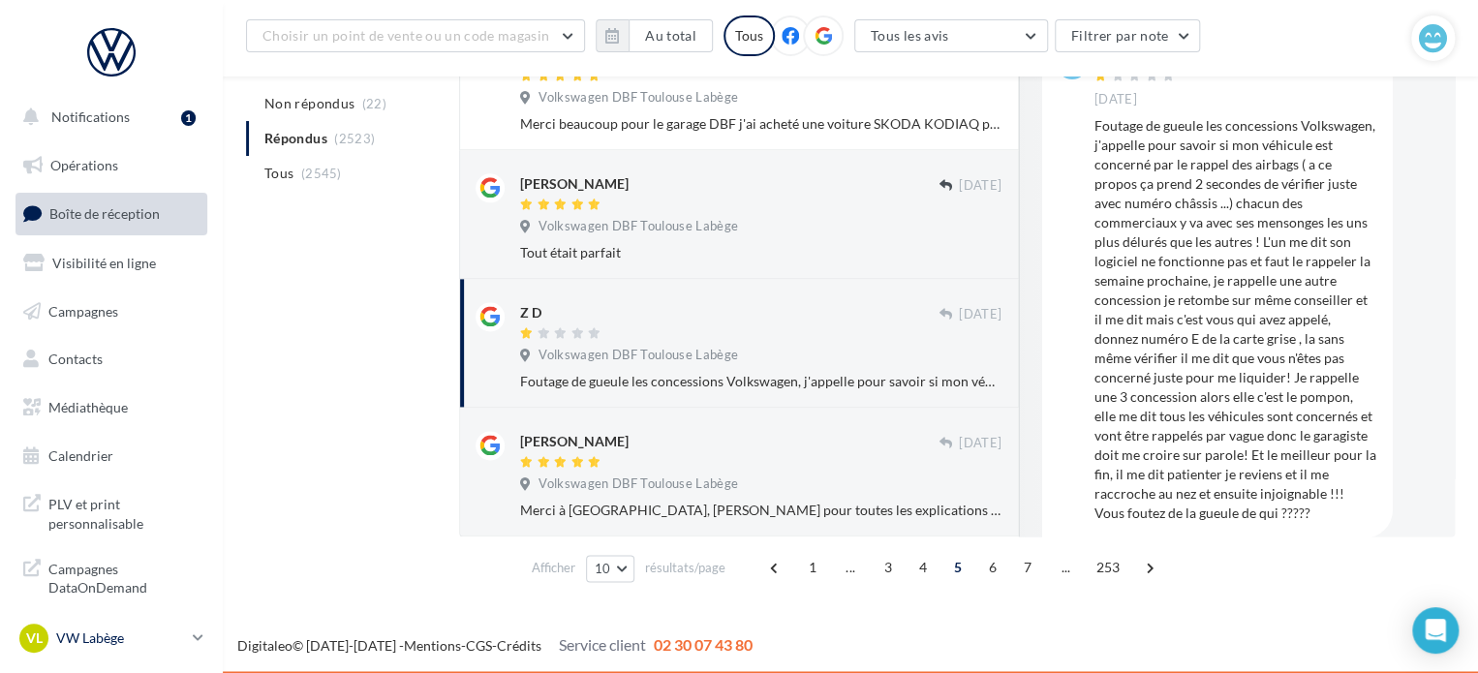
click at [153, 641] on p "VW Labège" at bounding box center [120, 637] width 129 height 19
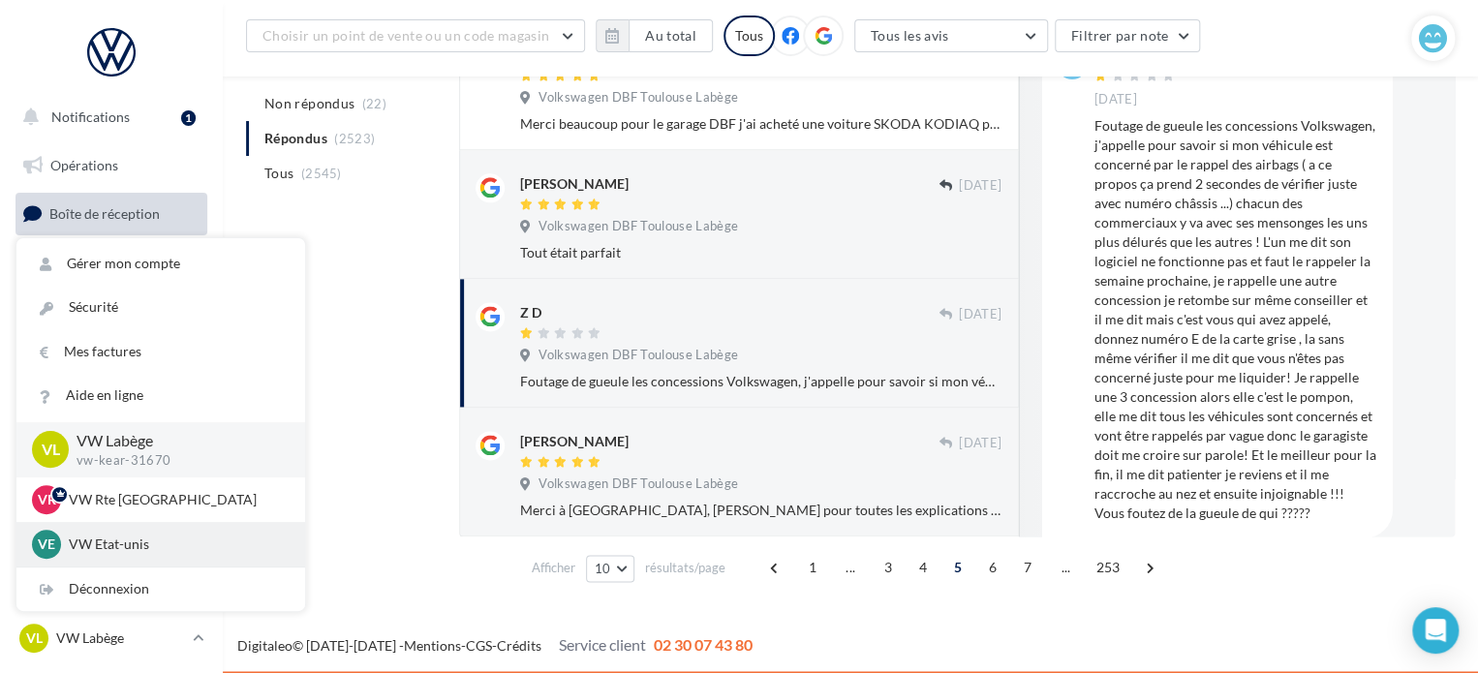
click at [188, 524] on div "VE VW Etat-unis vw-kear-31201" at bounding box center [160, 544] width 289 height 45
click at [143, 546] on p "VW Etat-unis" at bounding box center [175, 544] width 213 height 19
